Goal: Task Accomplishment & Management: Manage account settings

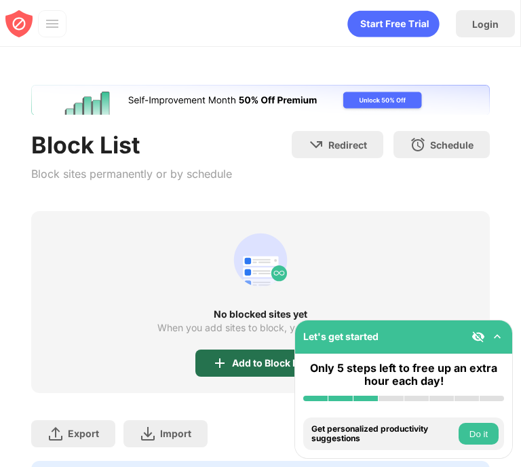
click at [244, 365] on div "Add to Block List" at bounding box center [270, 363] width 77 height 11
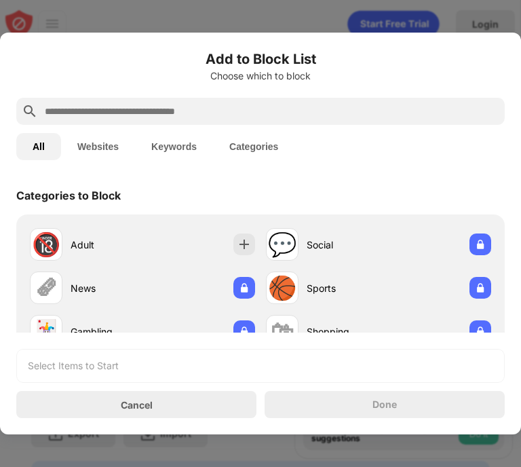
click at [117, 147] on button "Websites" at bounding box center [98, 146] width 74 height 27
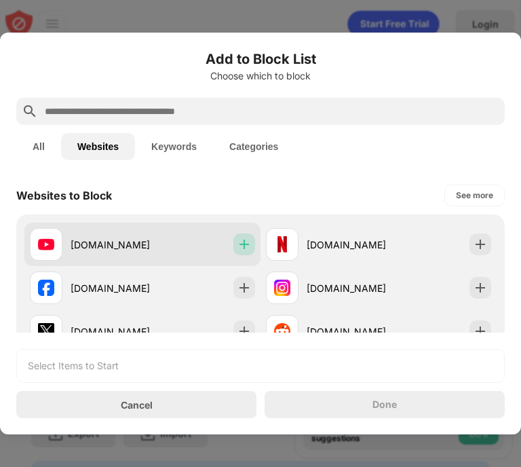
click at [242, 244] on img at bounding box center [245, 245] width 14 height 14
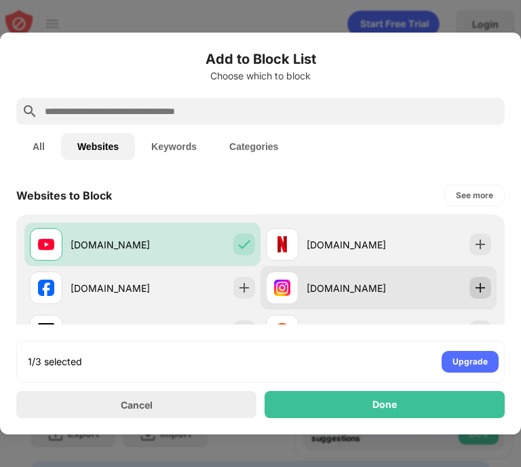
click at [474, 288] on img at bounding box center [481, 288] width 14 height 14
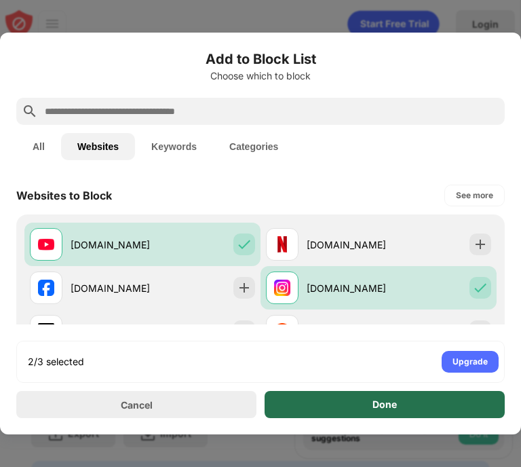
click at [407, 399] on div "Done" at bounding box center [385, 404] width 240 height 27
